Goal: Task Accomplishment & Management: Manage account settings

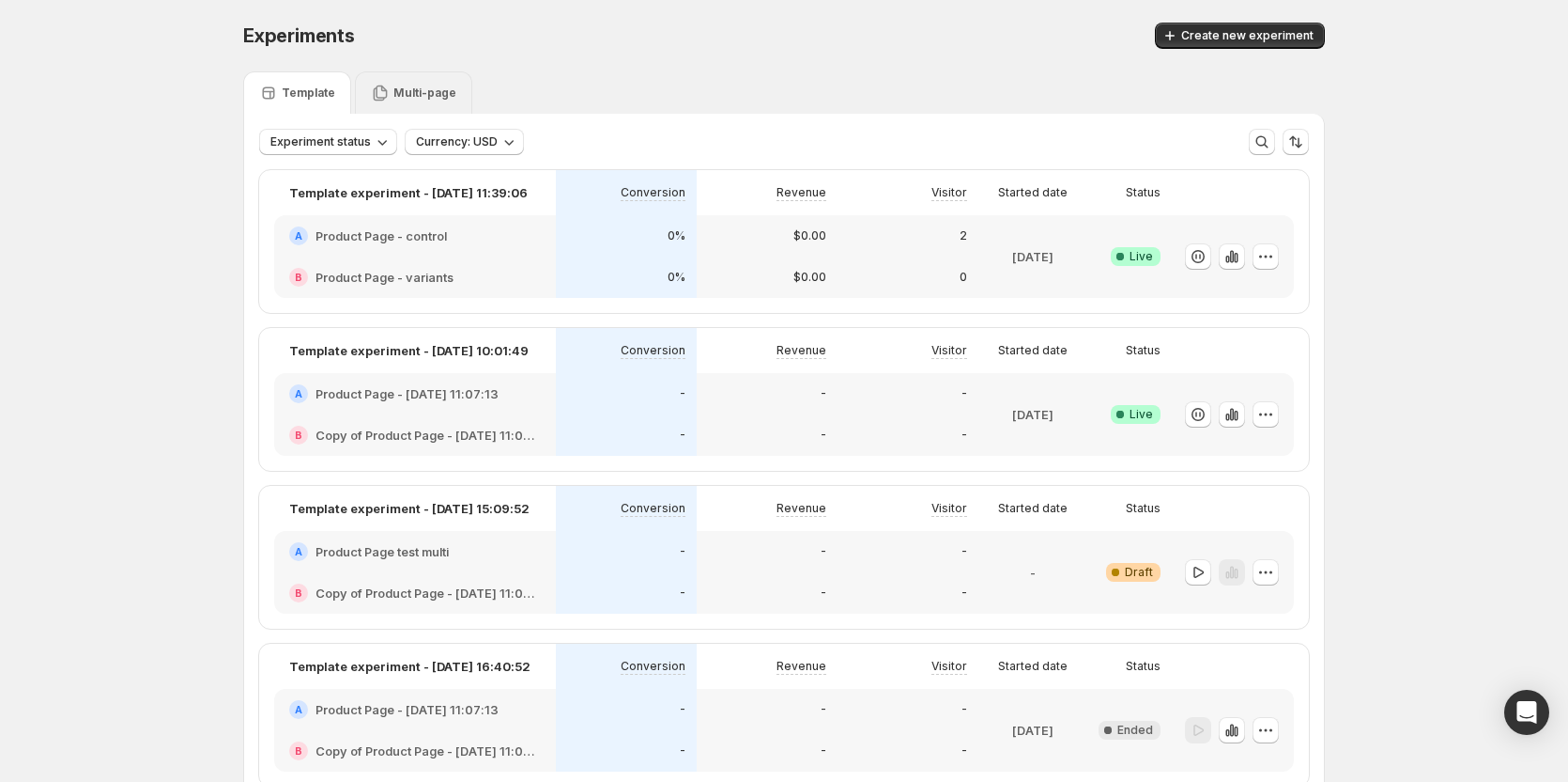
click at [430, 90] on p "Multi-page" at bounding box center [425, 92] width 63 height 15
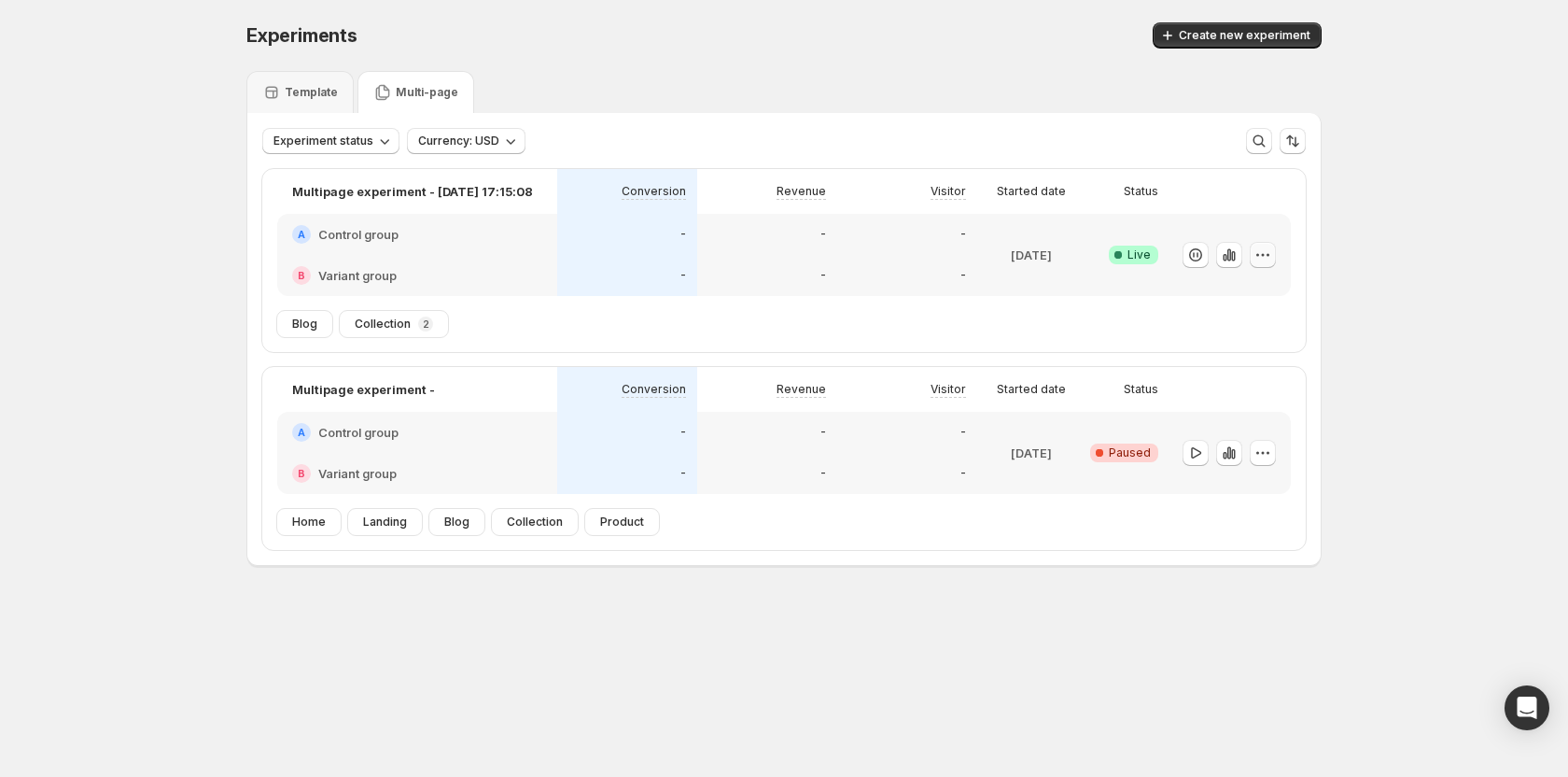
click at [1261, 250] on icon "button" at bounding box center [1262, 254] width 19 height 18
click at [1200, 284] on span "Edit" at bounding box center [1281, 292] width 195 height 18
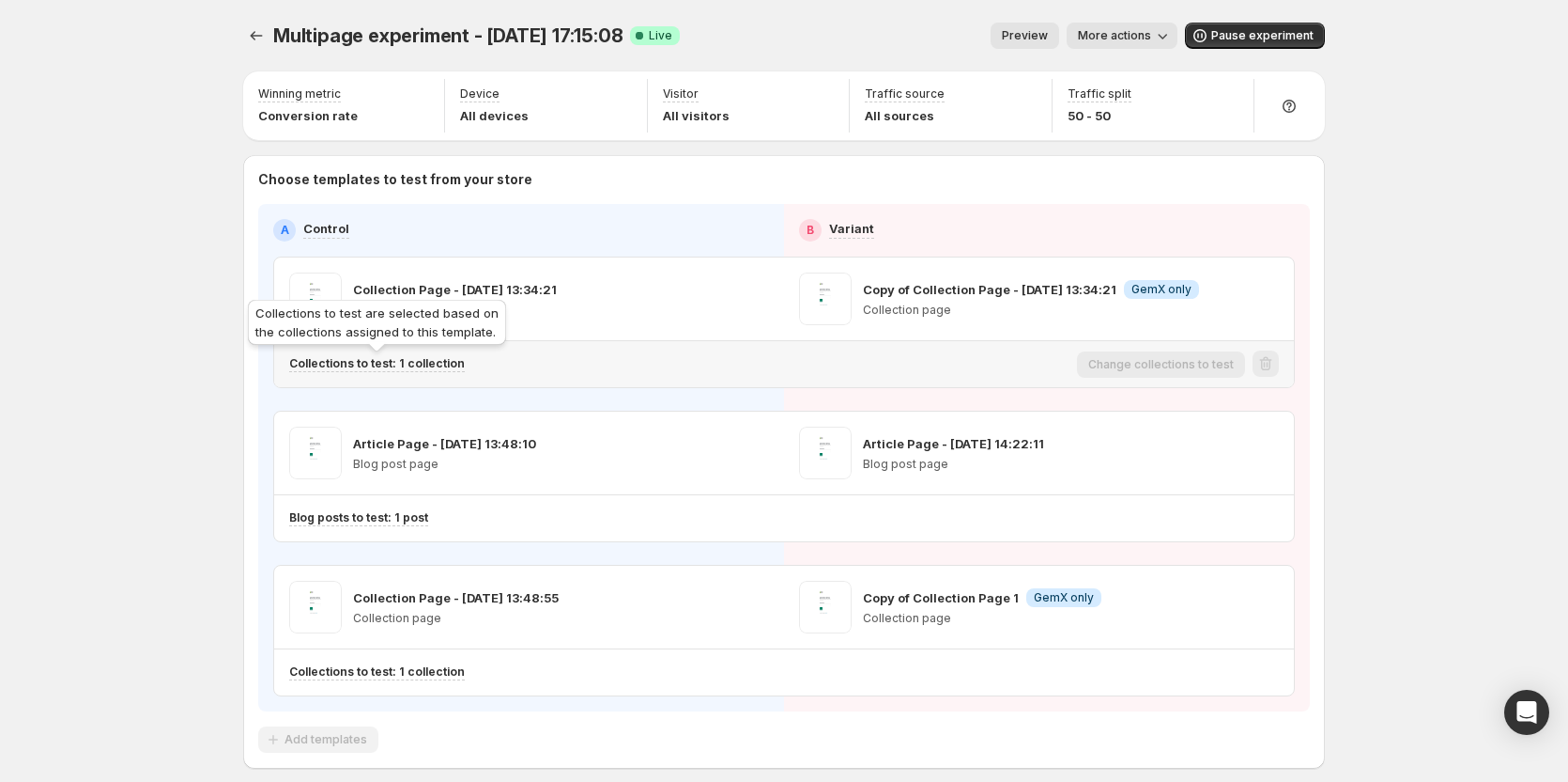
click at [414, 354] on div "Collections to test are selected based on the collections assigned to this temp…" at bounding box center [376, 325] width 265 height 60
click at [418, 366] on p "Collections to test: 1 collection" at bounding box center [376, 363] width 175 height 15
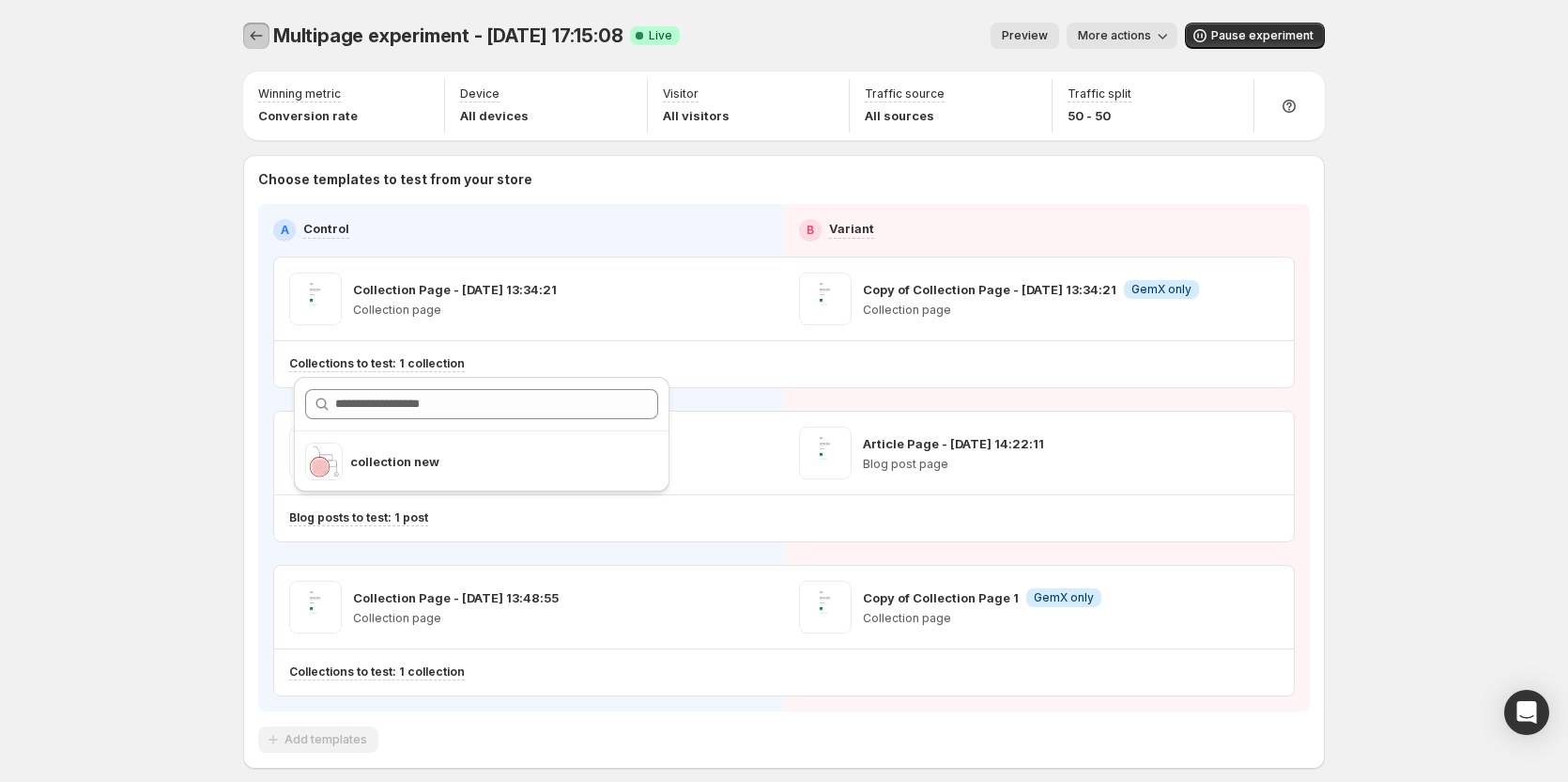
click at [259, 34] on icon "Experiments" at bounding box center [256, 35] width 19 height 19
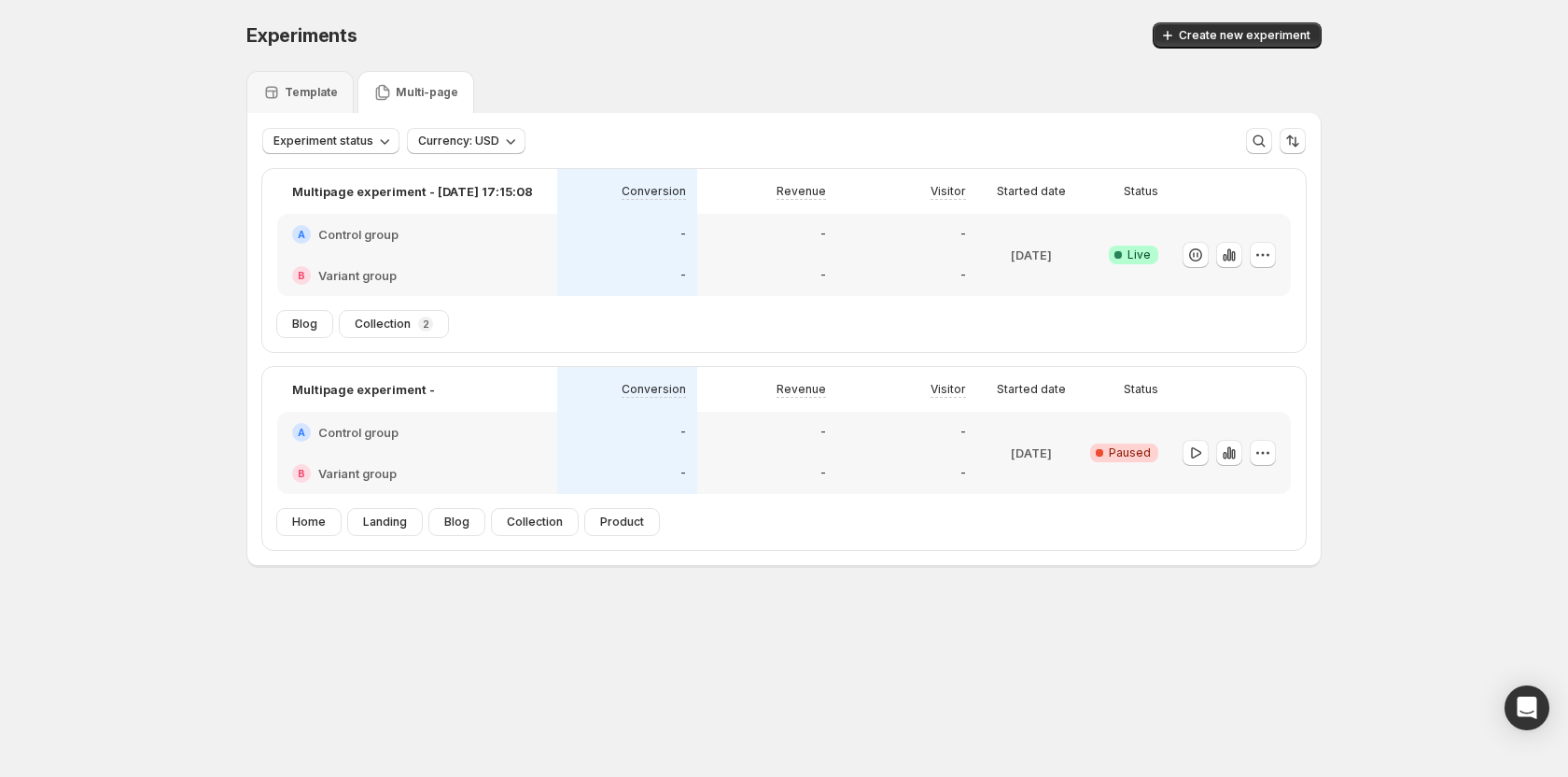
click at [1249, 256] on div at bounding box center [1230, 255] width 93 height 27
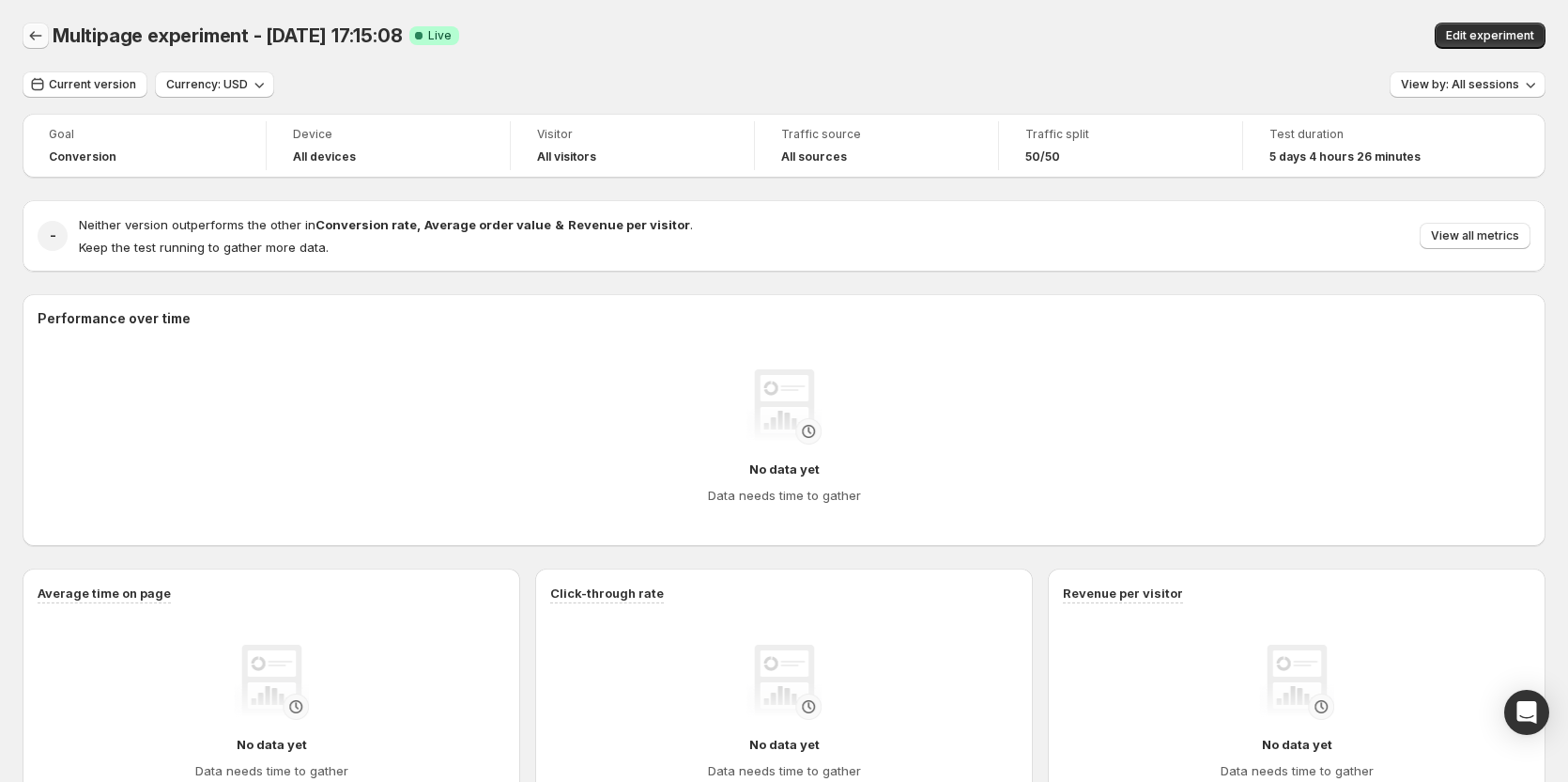
click at [39, 44] on icon "Back" at bounding box center [35, 35] width 19 height 19
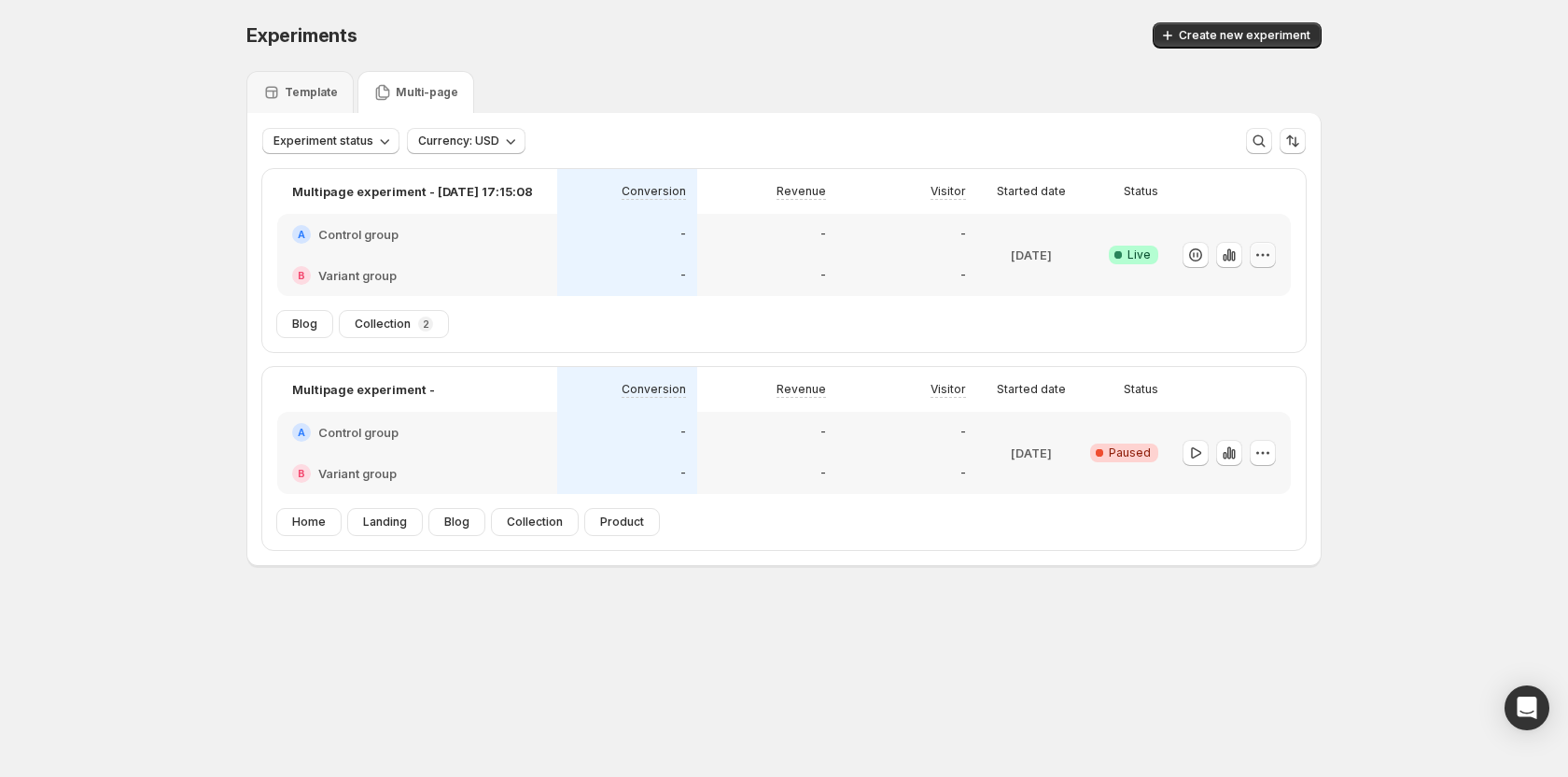
click at [1266, 254] on icon "button" at bounding box center [1262, 254] width 19 height 18
click at [1235, 289] on span "Edit" at bounding box center [1281, 292] width 195 height 18
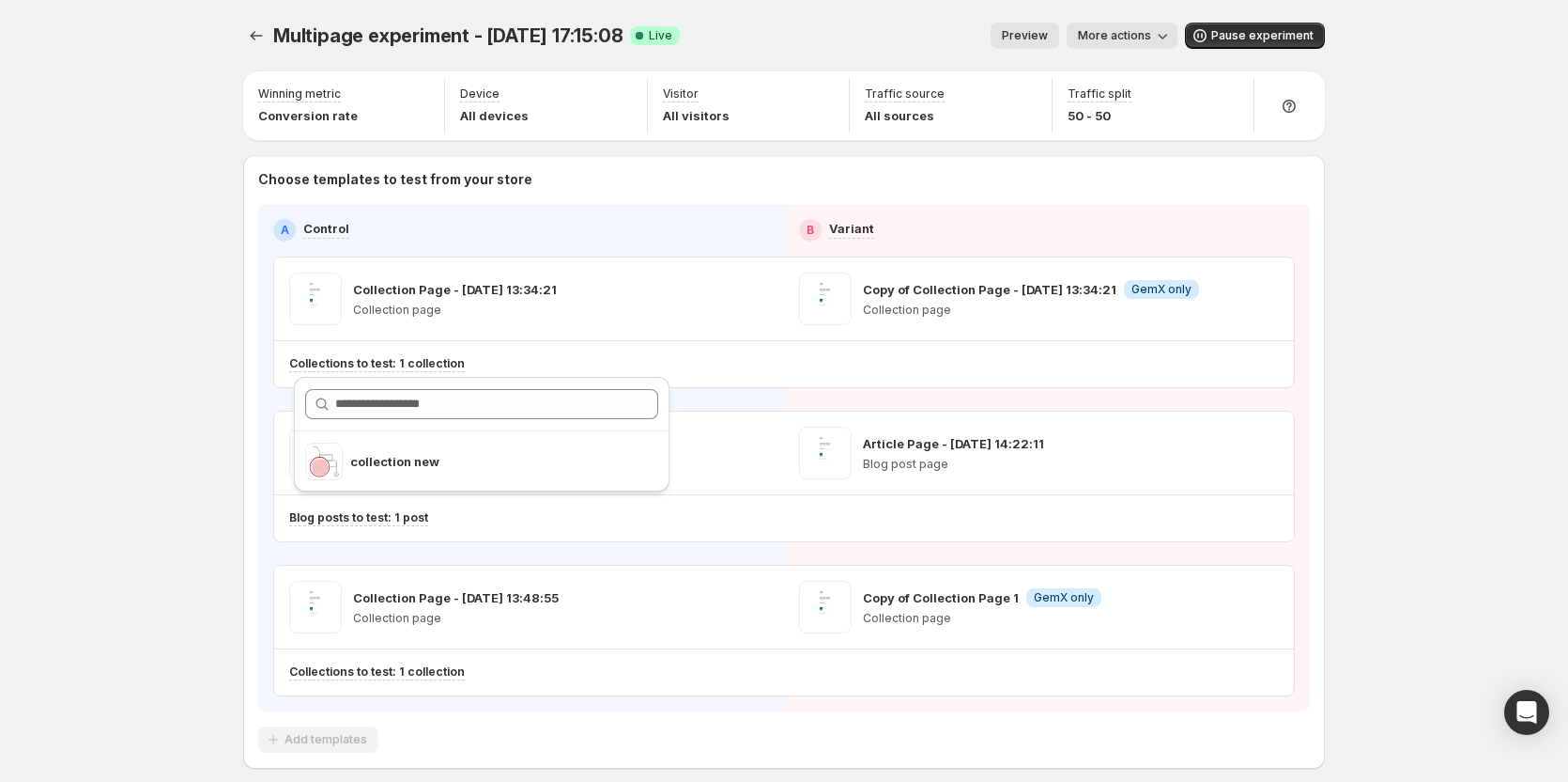
click at [194, 305] on div "Multipage experiment - [DATE] 17:15:08. This page is ready Multipage experiment…" at bounding box center [784, 435] width 1568 height 870
